Goal: Navigation & Orientation: Find specific page/section

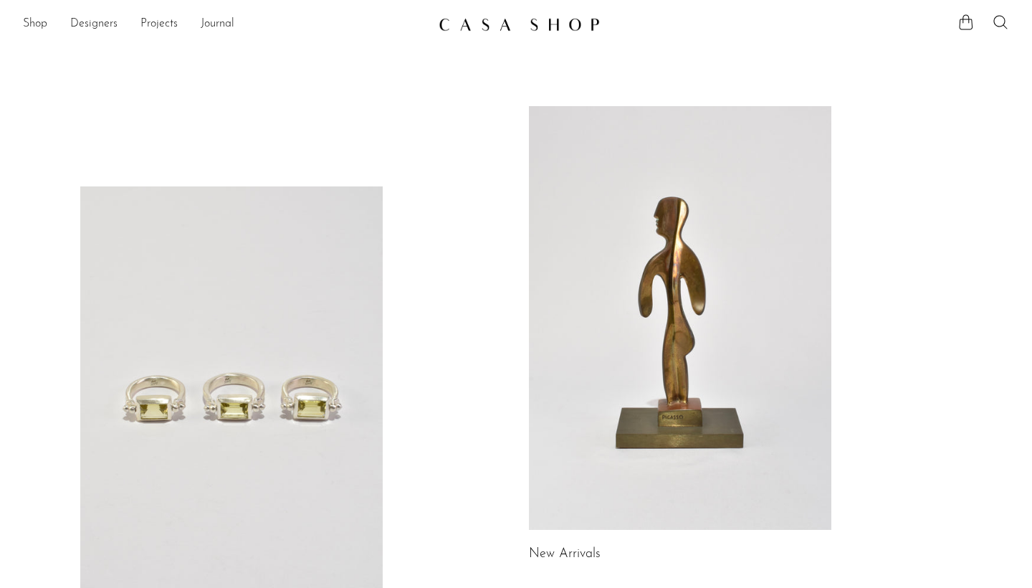
scroll to position [-4, 0]
click at [596, 249] on link at bounding box center [680, 318] width 302 height 424
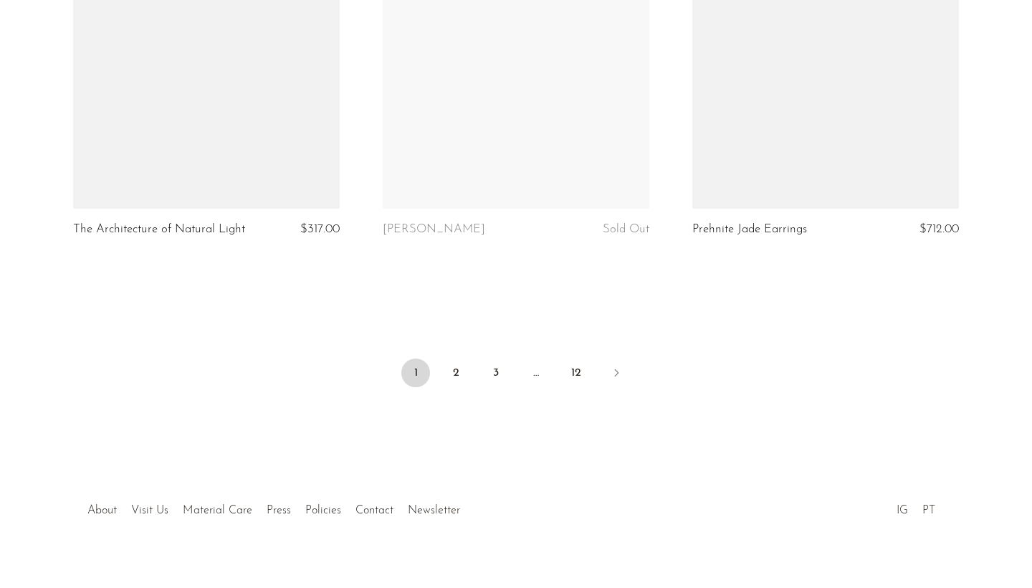
scroll to position [5165, 0]
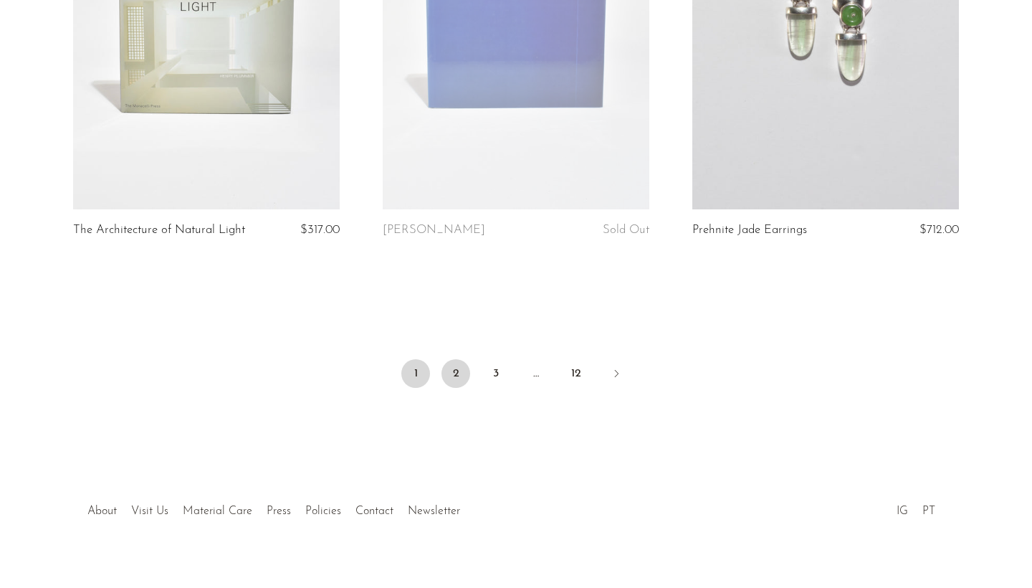
click at [459, 360] on link "2" at bounding box center [456, 373] width 29 height 29
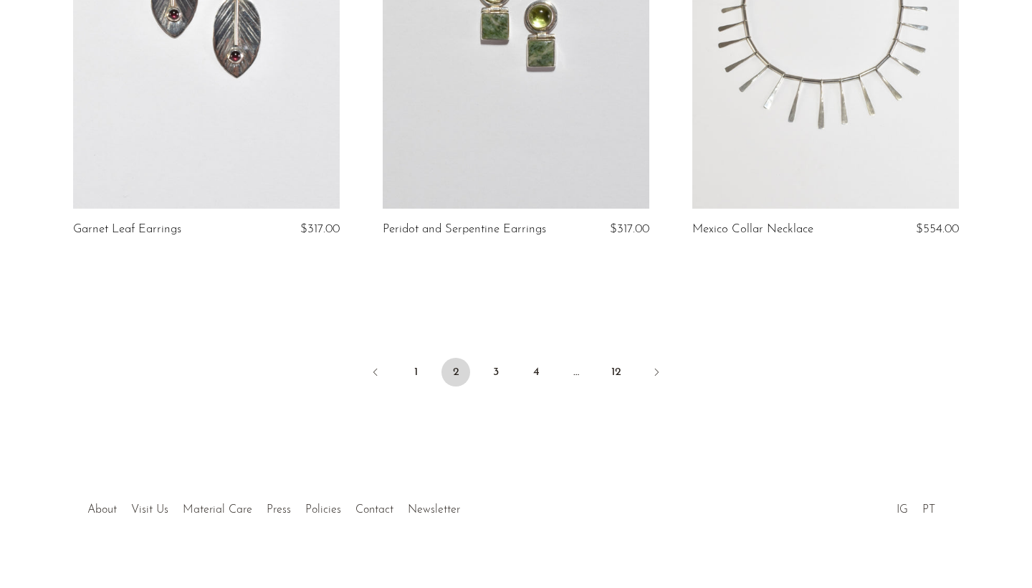
scroll to position [5152, 0]
click at [490, 358] on link "3" at bounding box center [496, 372] width 29 height 29
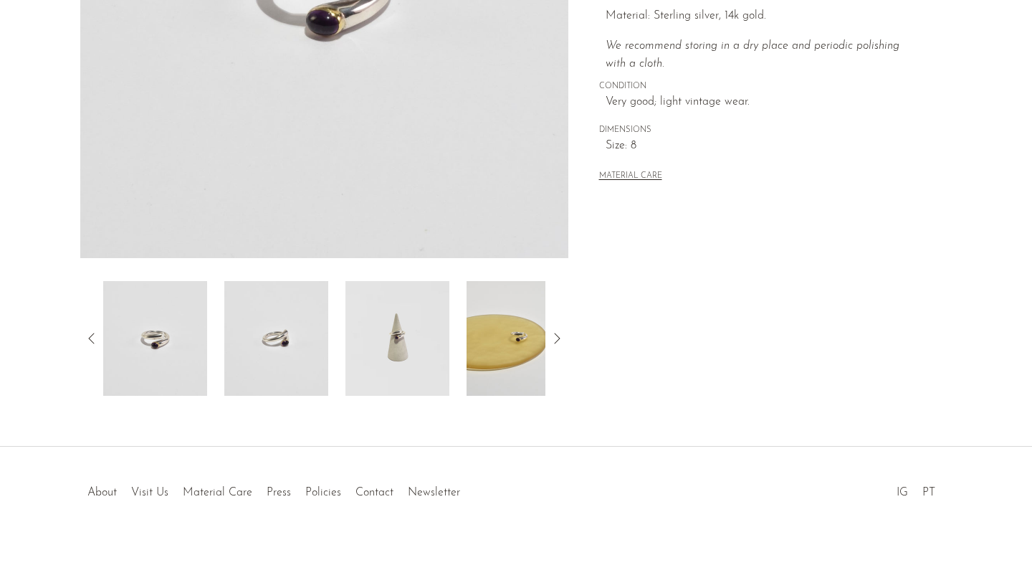
scroll to position [345, 0]
click at [392, 302] on img at bounding box center [397, 338] width 104 height 115
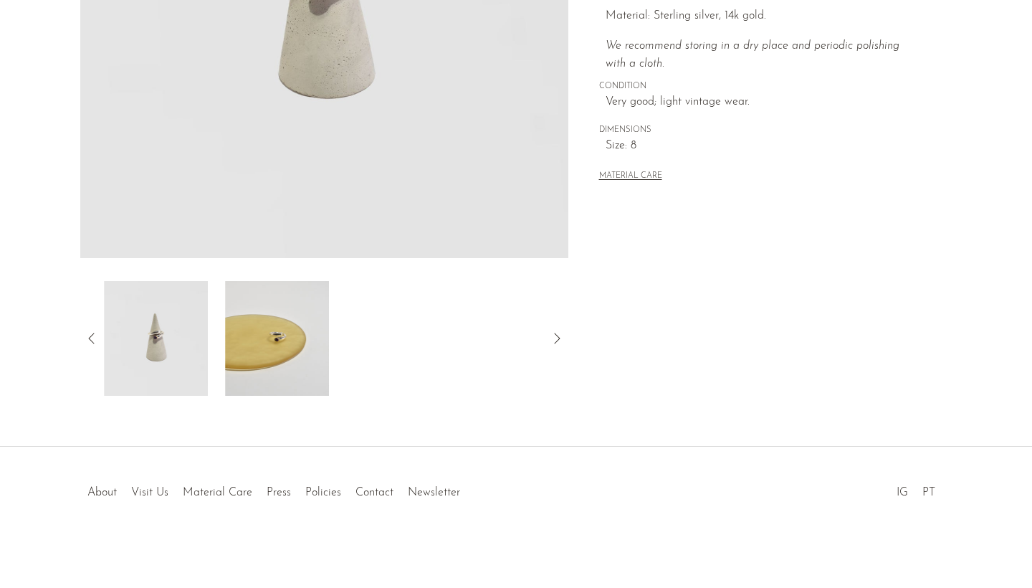
click at [322, 372] on img at bounding box center [277, 338] width 104 height 115
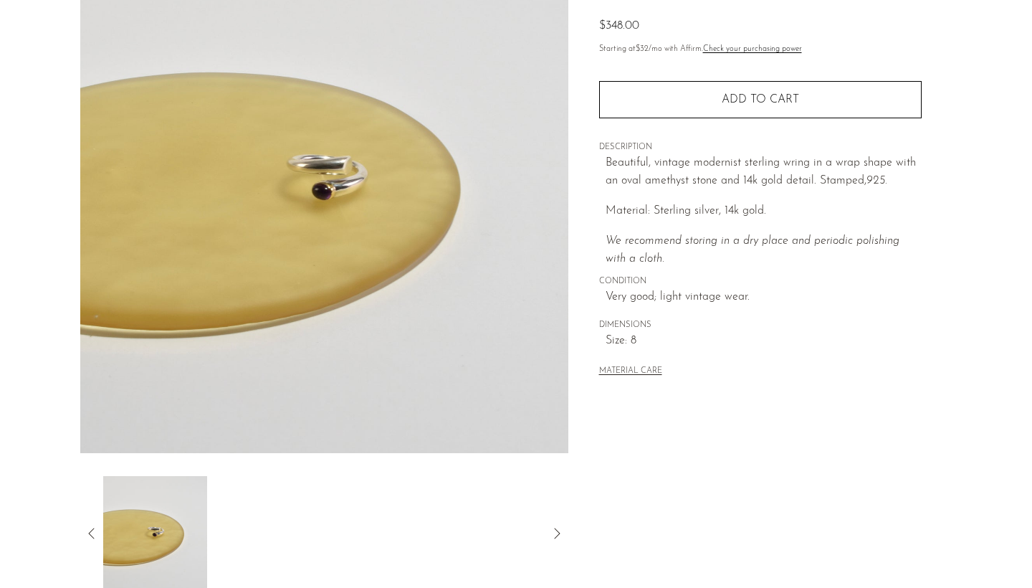
scroll to position [51, 0]
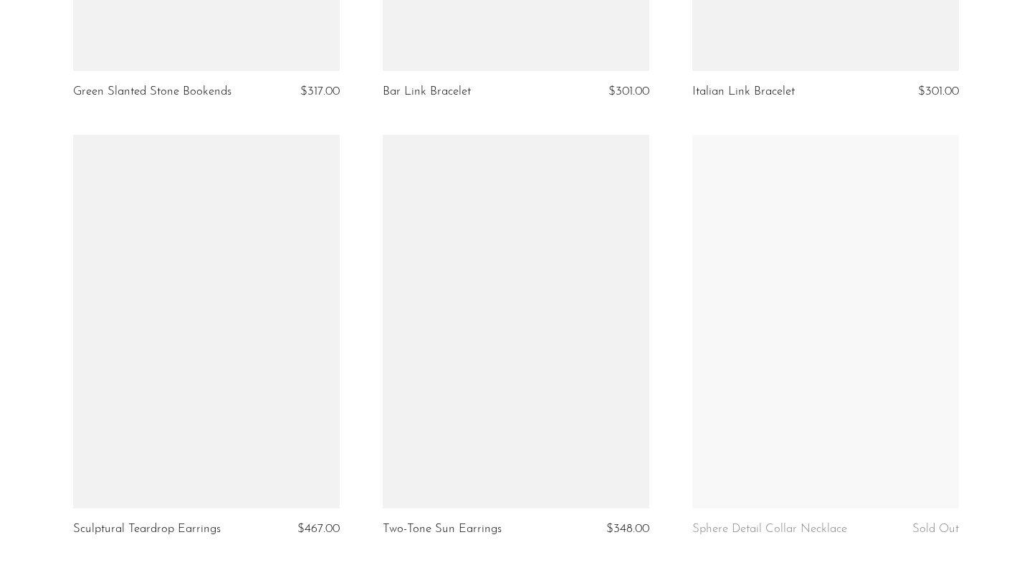
scroll to position [5006, 0]
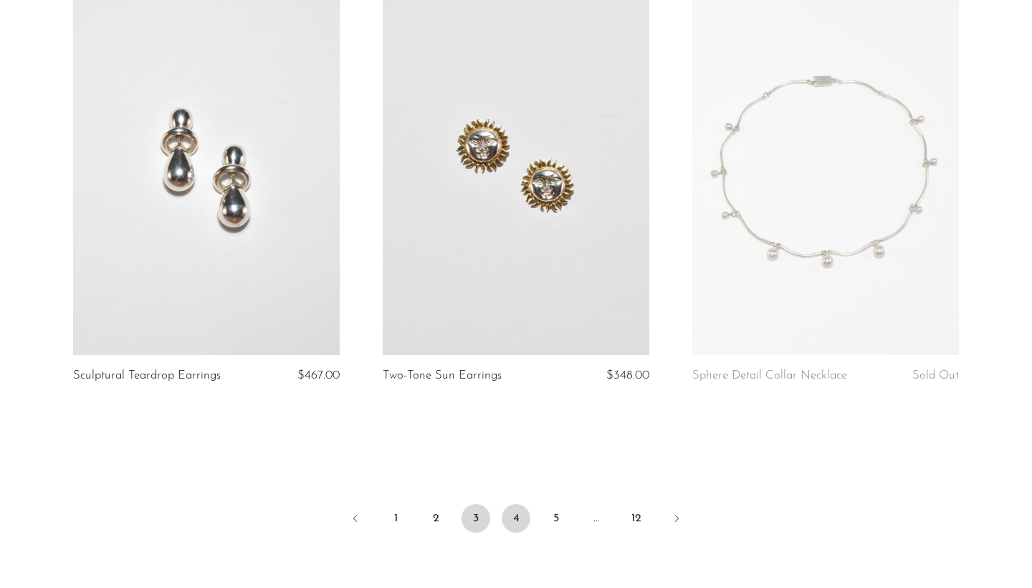
click at [515, 504] on link "4" at bounding box center [516, 518] width 29 height 29
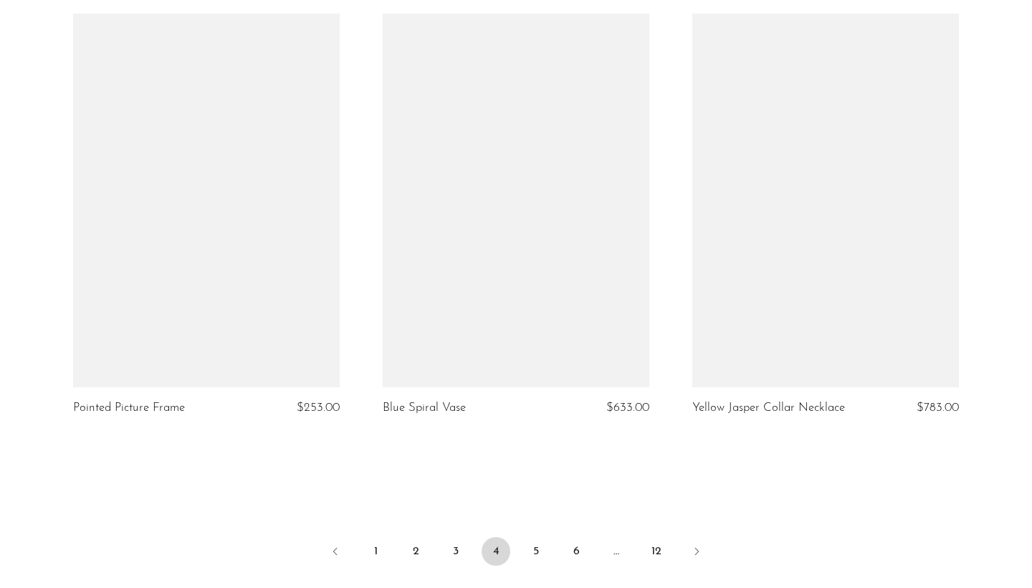
scroll to position [5036, 0]
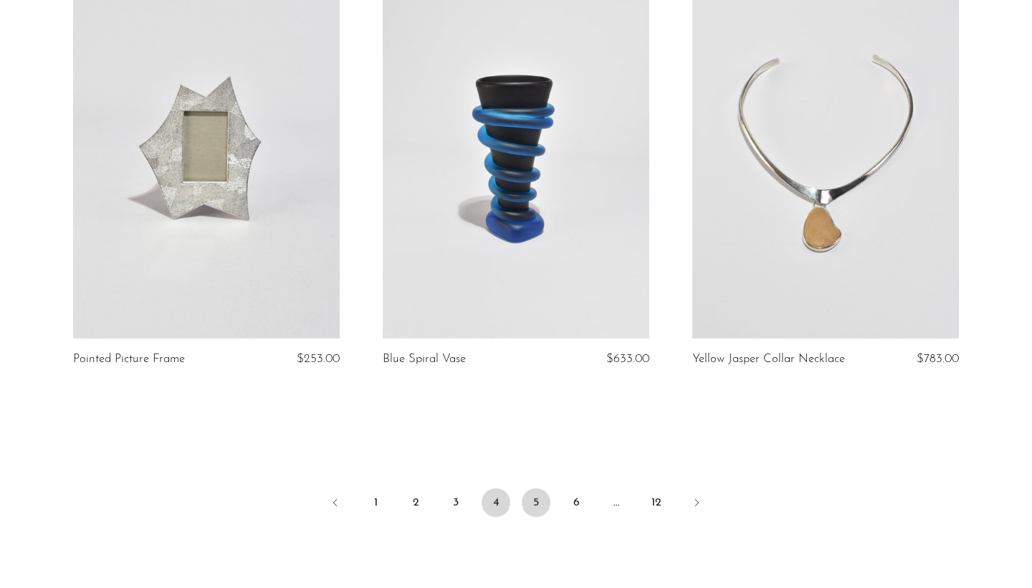
click at [527, 488] on link "5" at bounding box center [536, 502] width 29 height 29
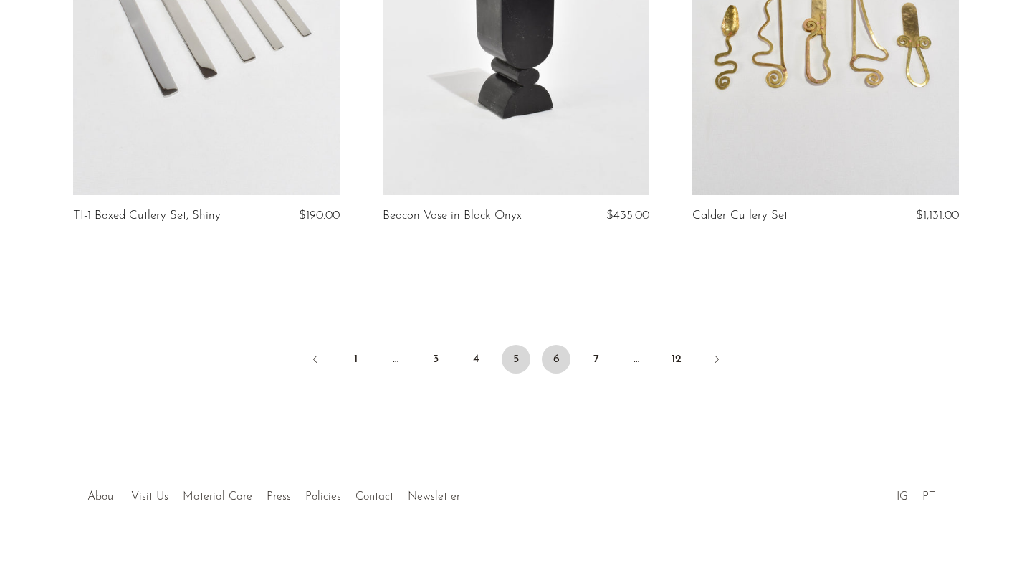
scroll to position [5178, 0]
click at [559, 354] on link "6" at bounding box center [556, 360] width 29 height 29
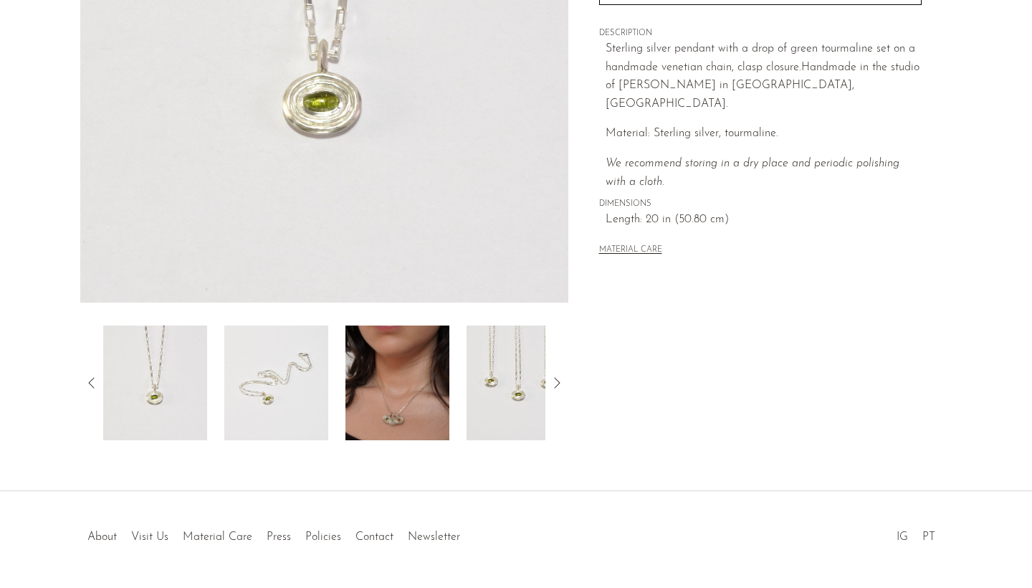
scroll to position [345, 0]
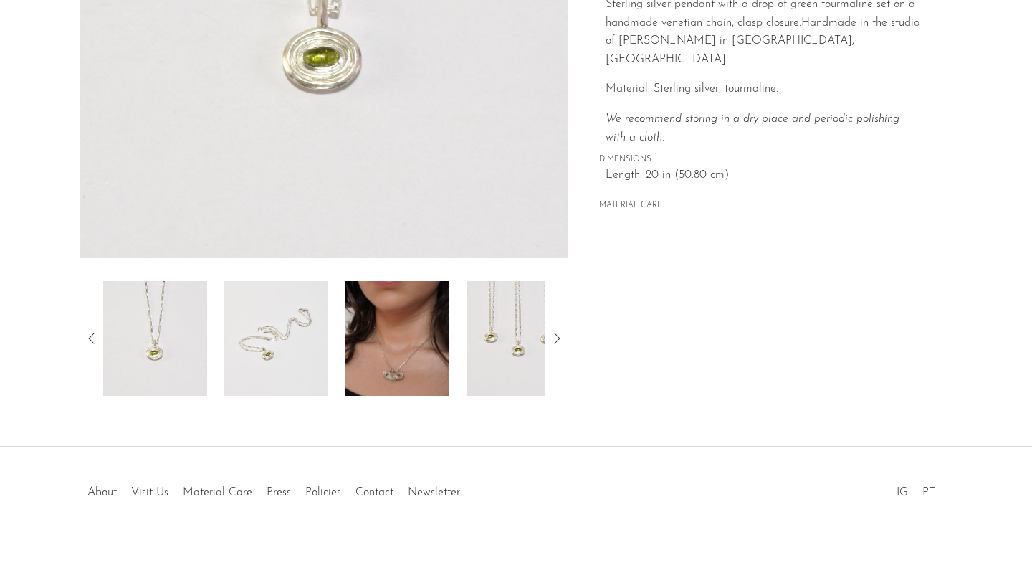
click at [355, 357] on img at bounding box center [397, 338] width 104 height 115
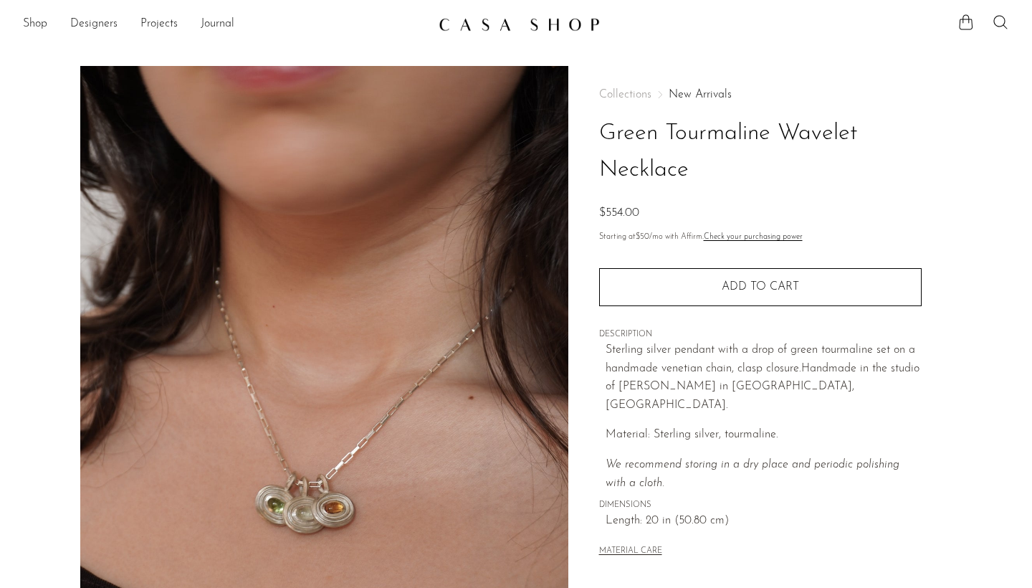
scroll to position [0, 0]
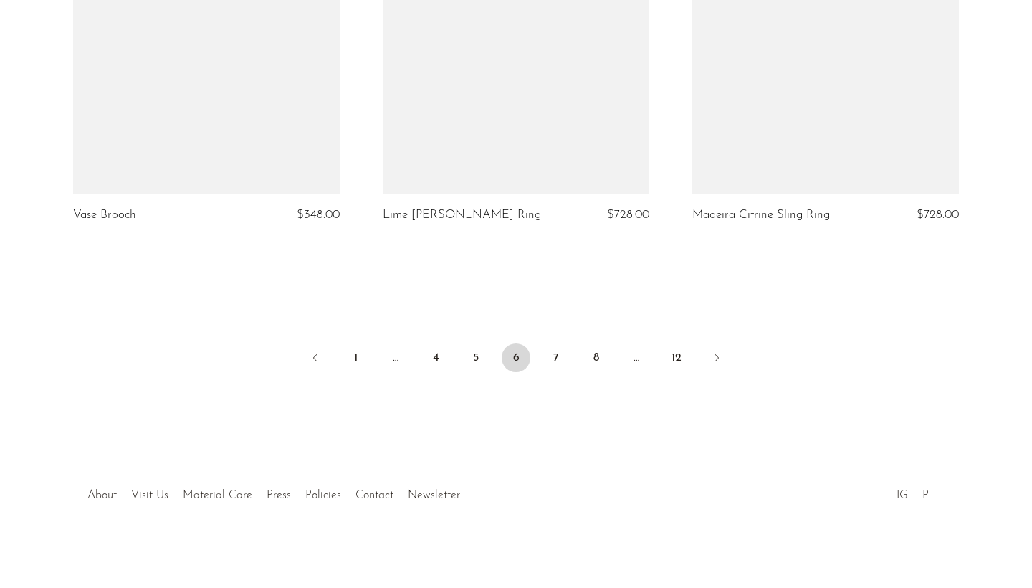
scroll to position [5113, 0]
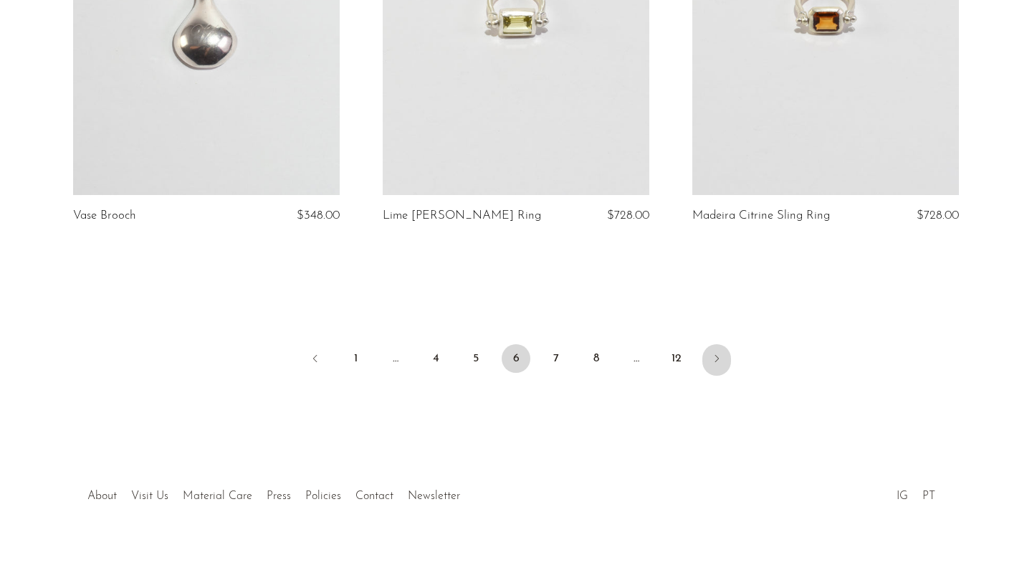
click at [716, 355] on icon "Next" at bounding box center [716, 358] width 11 height 11
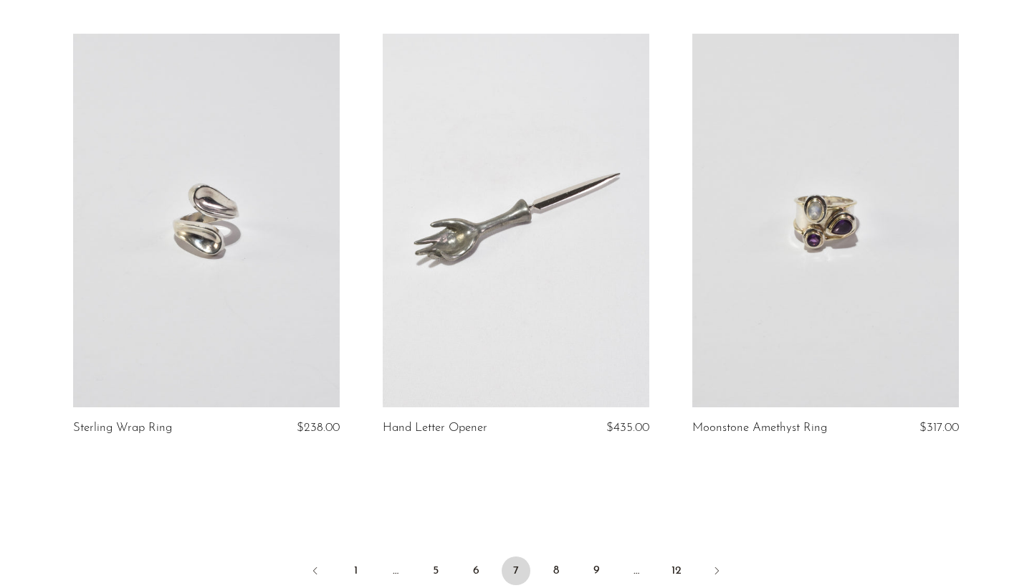
scroll to position [4951, 0]
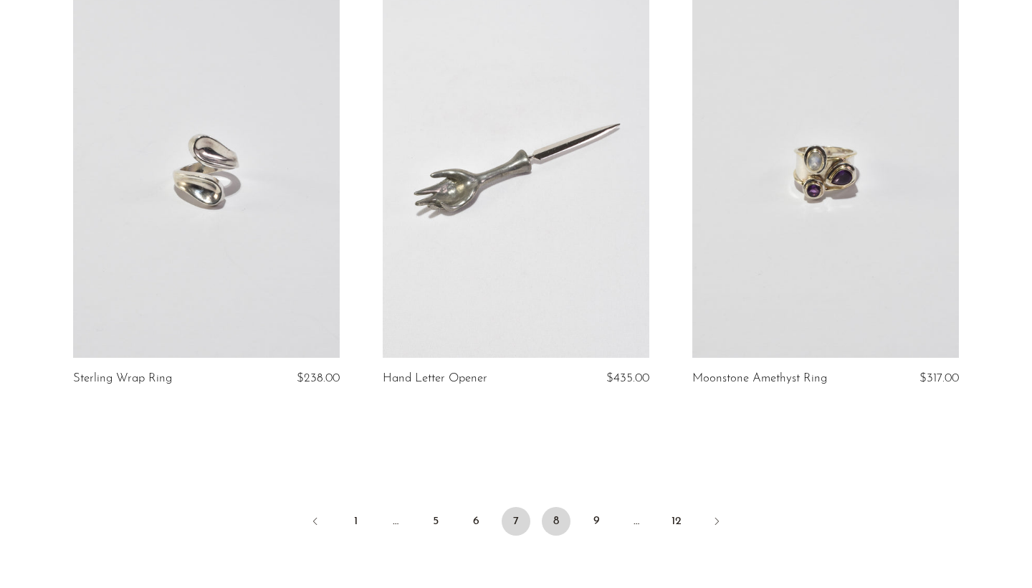
click at [550, 522] on link "8" at bounding box center [556, 521] width 29 height 29
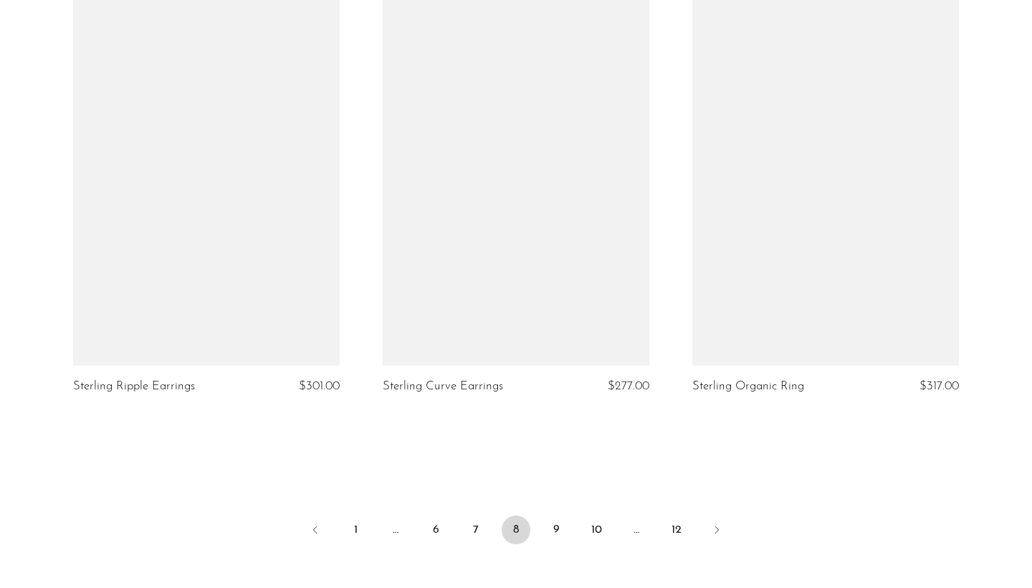
scroll to position [5113, 0]
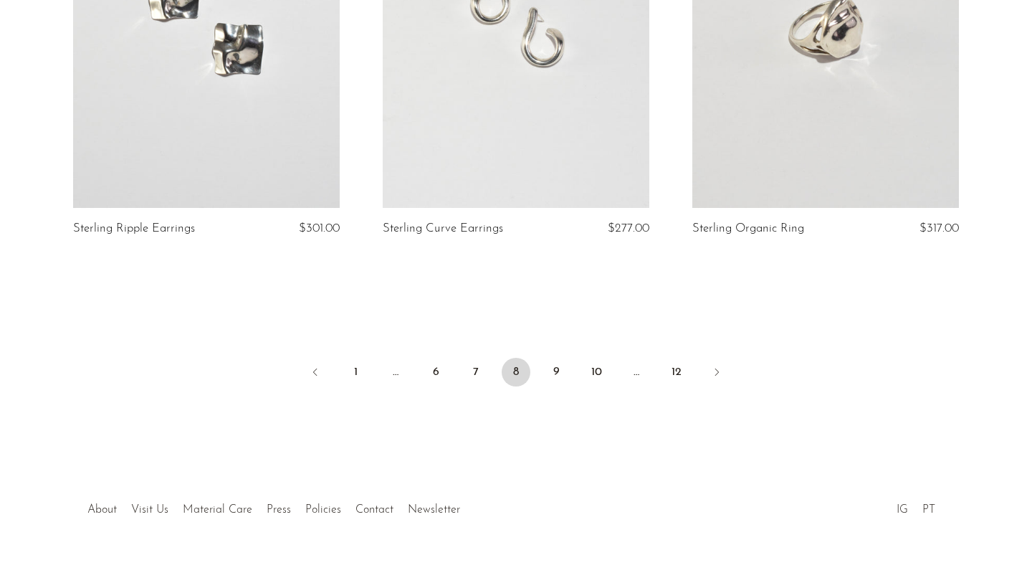
click at [541, 353] on ul "1 … 6 7 8 9 10 … 12" at bounding box center [515, 373] width 917 height 43
click at [550, 358] on link "9" at bounding box center [556, 372] width 29 height 29
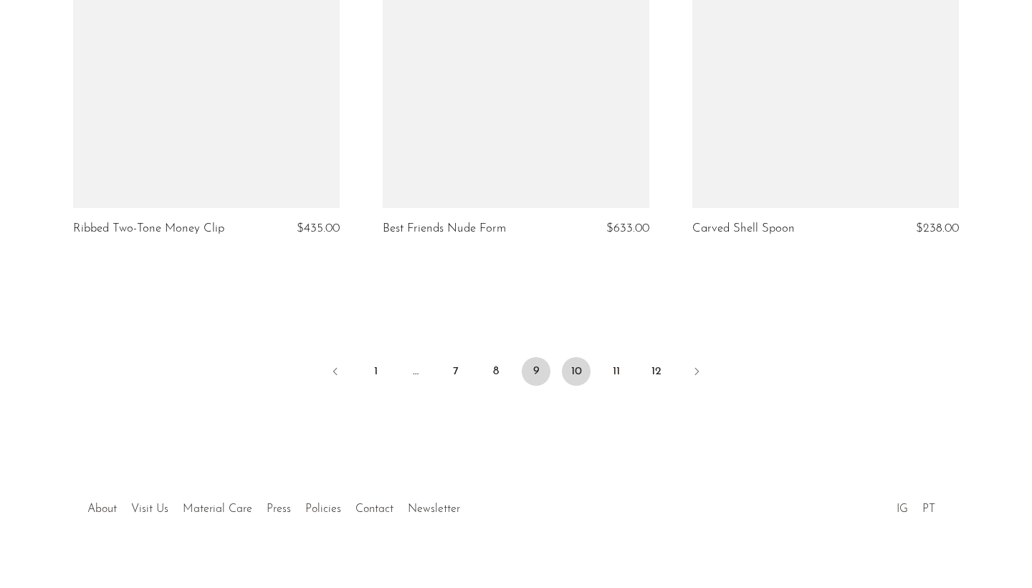
scroll to position [5126, 0]
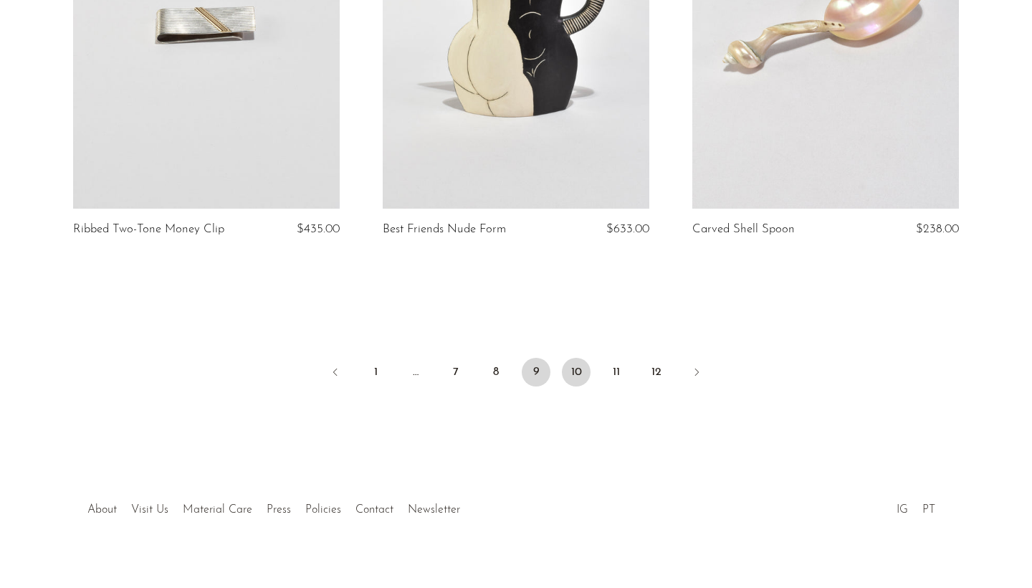
click at [585, 358] on link "10" at bounding box center [576, 372] width 29 height 29
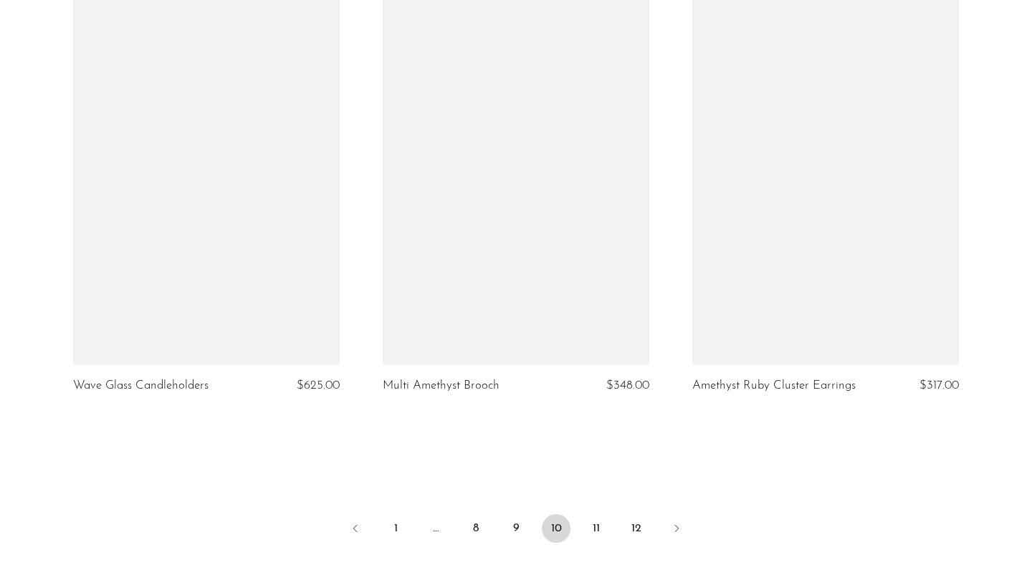
scroll to position [5017, 0]
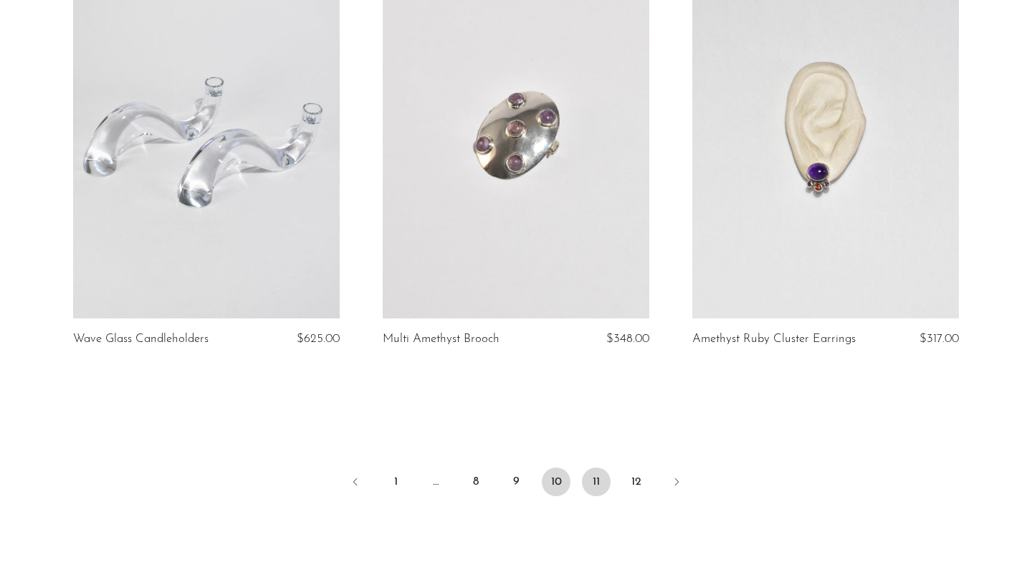
click at [591, 480] on link "11" at bounding box center [596, 481] width 29 height 29
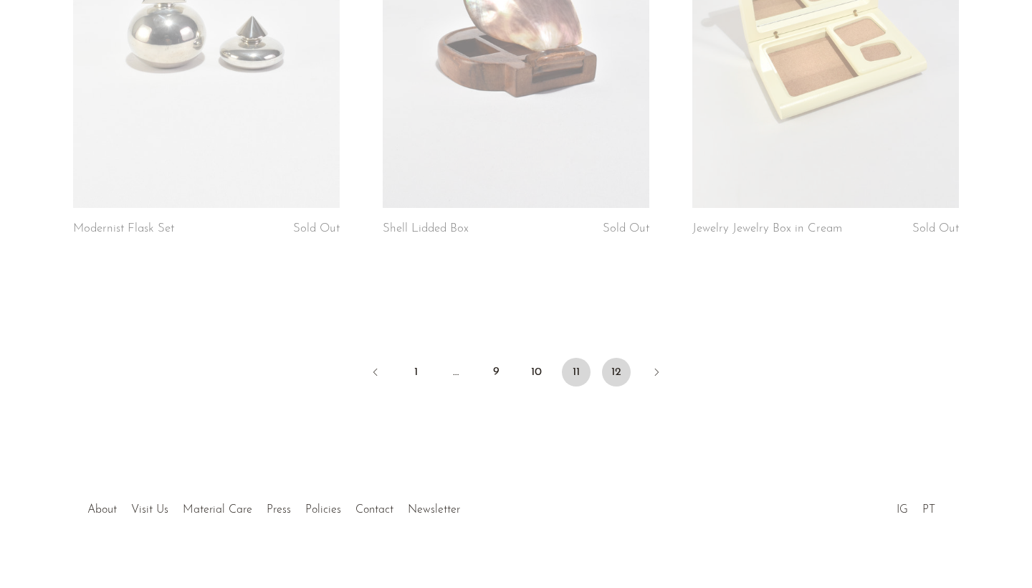
scroll to position [5139, 0]
click at [609, 358] on link "12" at bounding box center [616, 372] width 29 height 29
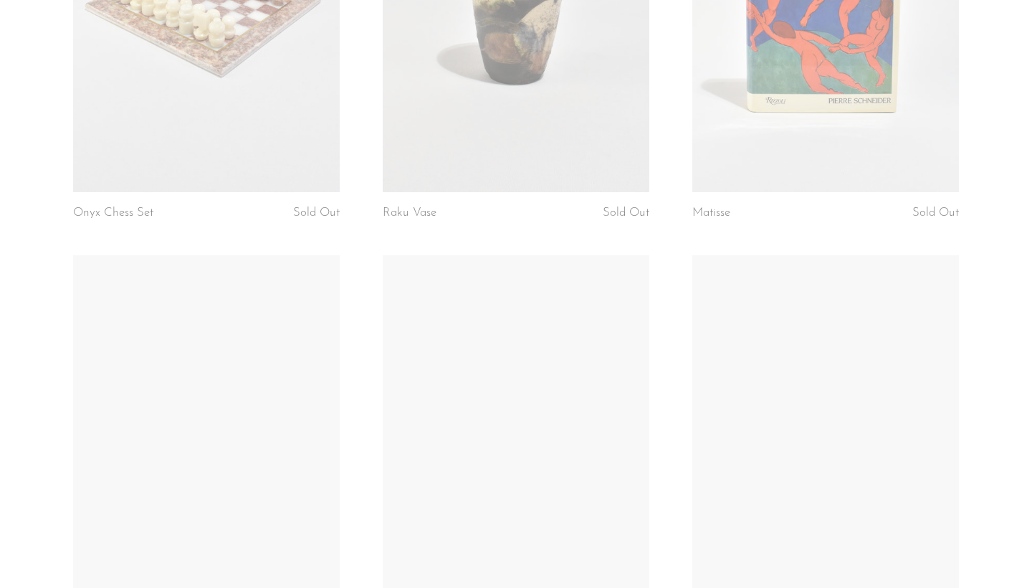
scroll to position [829, 0]
